Goal: Find specific page/section: Find specific page/section

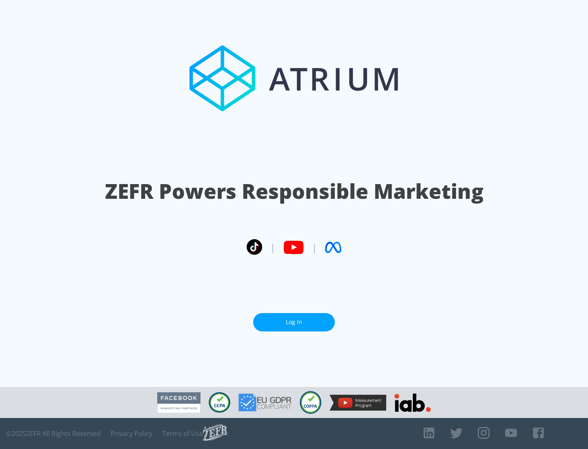
click at [294, 319] on link "Log In" at bounding box center [294, 322] width 82 height 18
